Goal: Find specific page/section: Find specific page/section

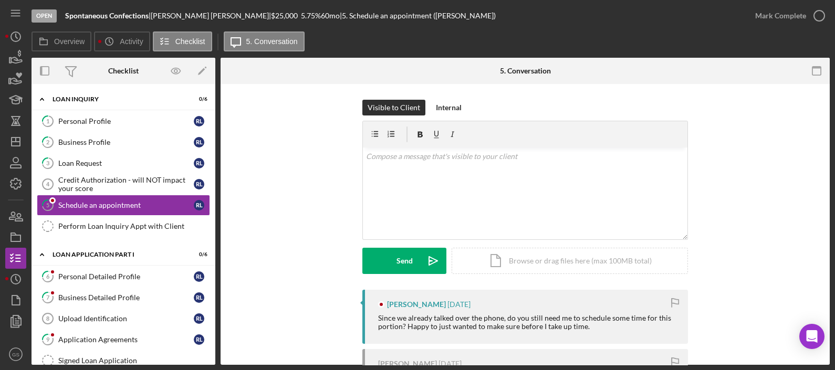
scroll to position [197, 0]
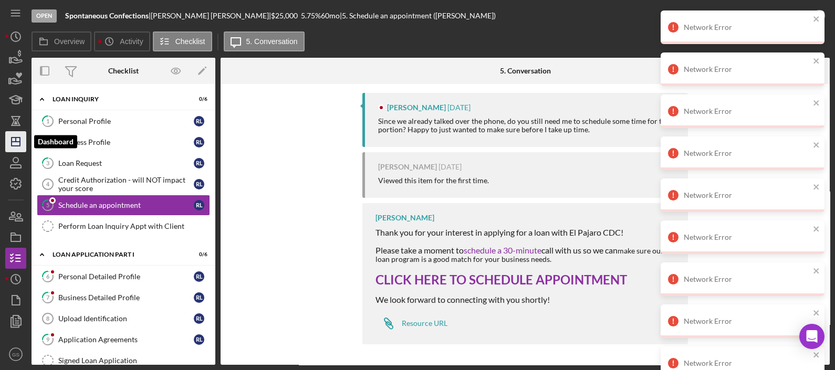
click at [14, 135] on icon "Icon/Dashboard" at bounding box center [16, 142] width 26 height 26
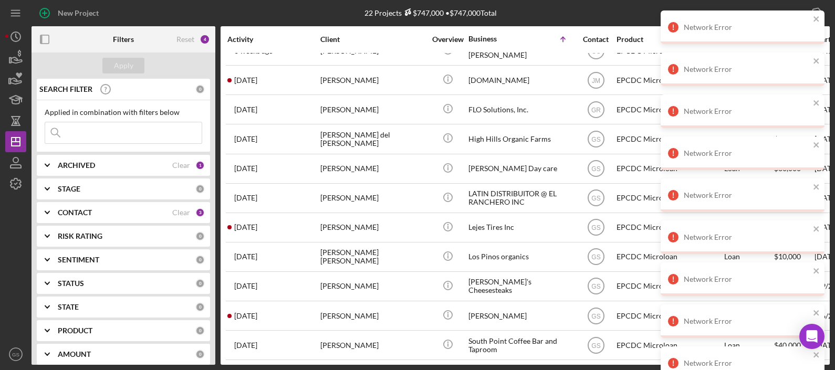
scroll to position [345, 0]
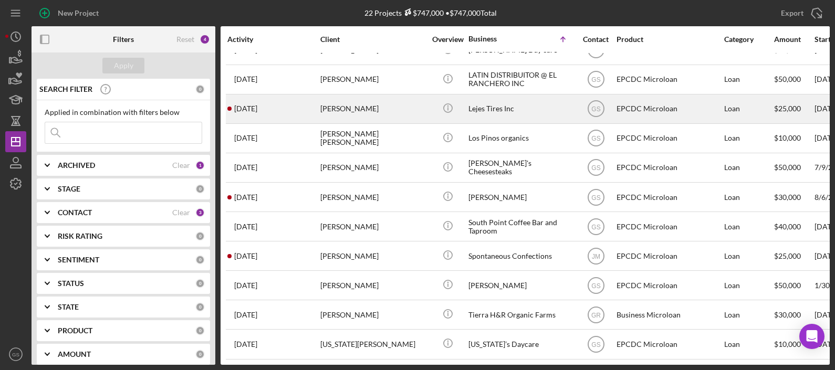
click at [508, 101] on div "Lejes Tires Inc" at bounding box center [520, 109] width 105 height 28
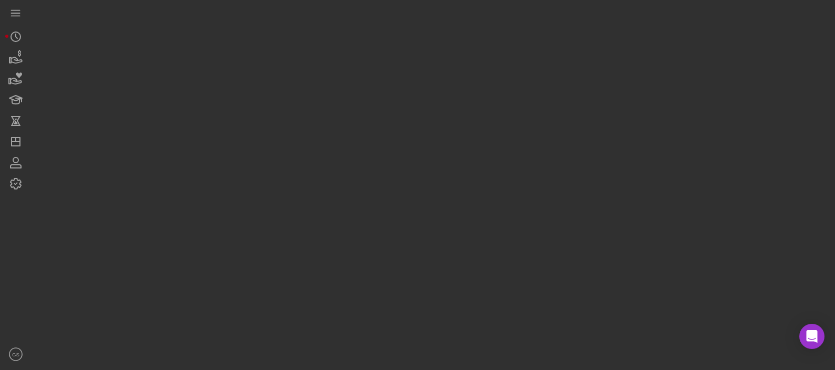
click at [508, 101] on div at bounding box center [431, 182] width 798 height 365
